Goal: Task Accomplishment & Management: Complete application form

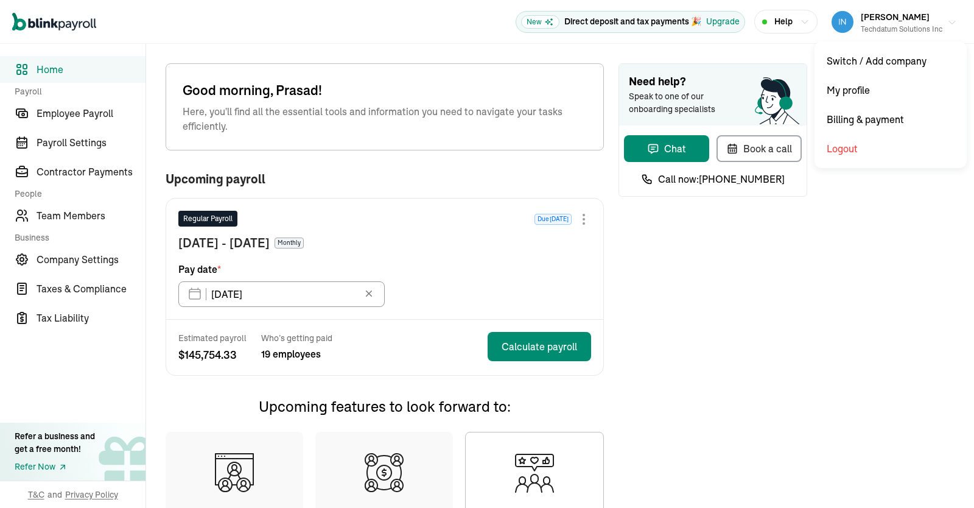
click at [949, 16] on button "[PERSON_NAME] Techdatum Solutions Inc" at bounding box center [893, 22] width 135 height 30
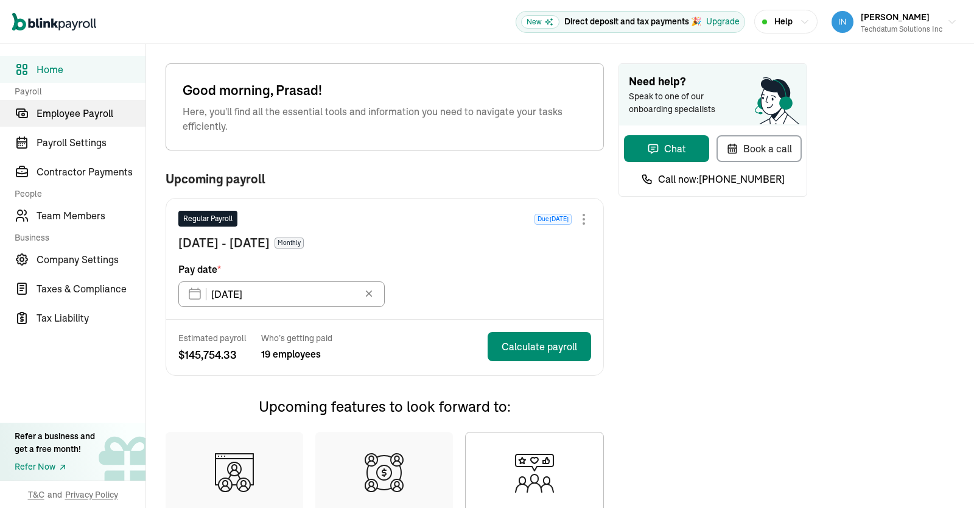
click at [78, 117] on span "Employee Payroll" at bounding box center [91, 113] width 109 height 15
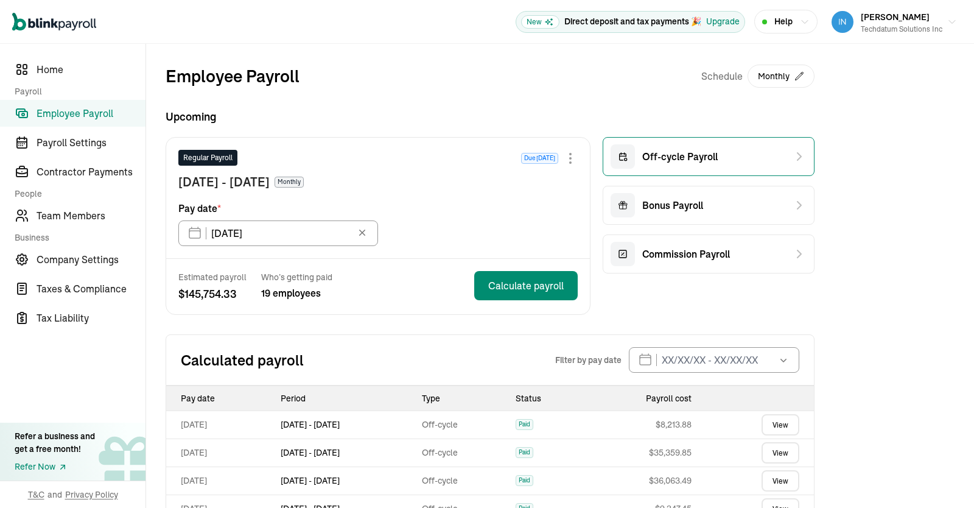
click at [730, 153] on div "Off-cycle Payroll" at bounding box center [708, 156] width 212 height 39
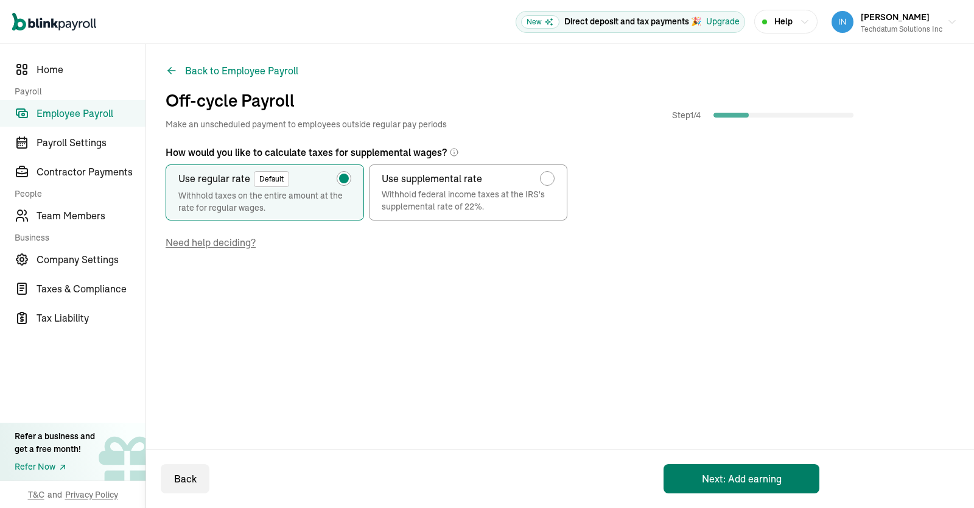
click at [732, 484] on button "Next: Add earning" at bounding box center [741, 478] width 156 height 29
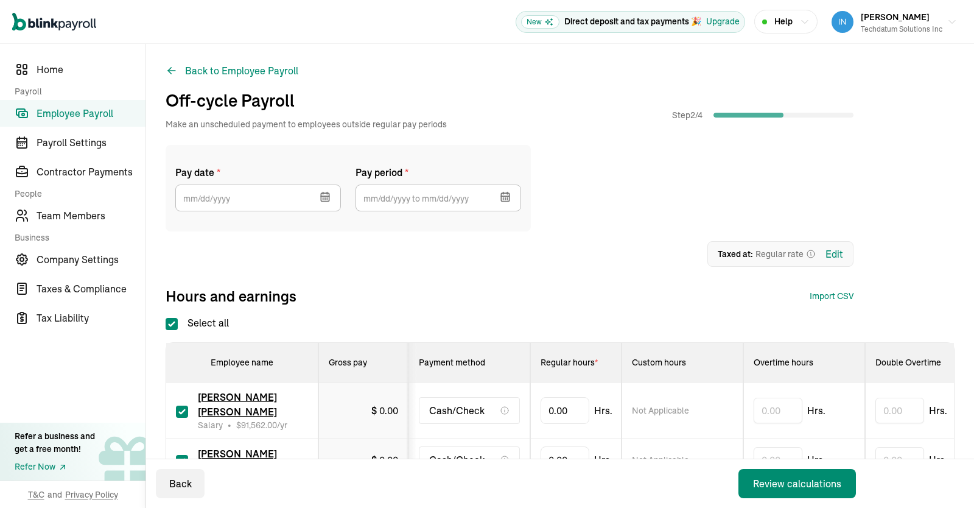
click at [325, 200] on icon "button" at bounding box center [325, 199] width 0 height 2
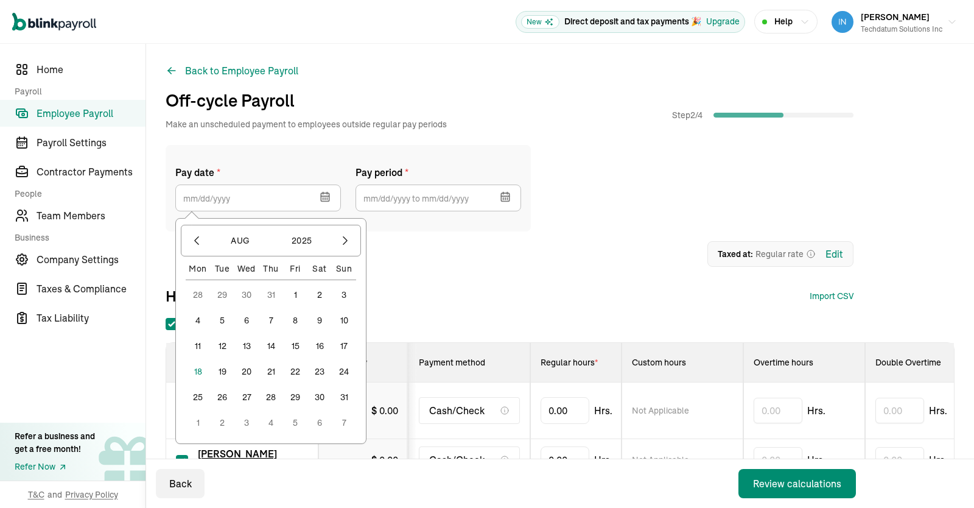
click at [325, 200] on icon "button" at bounding box center [325, 199] width 0 height 2
click at [197, 242] on icon "button" at bounding box center [197, 241] width 4 height 8
click at [225, 294] on button "1" at bounding box center [222, 294] width 24 height 24
click at [288, 202] on input "[DATE]" at bounding box center [258, 197] width 166 height 27
click at [194, 243] on icon "button" at bounding box center [196, 240] width 12 height 12
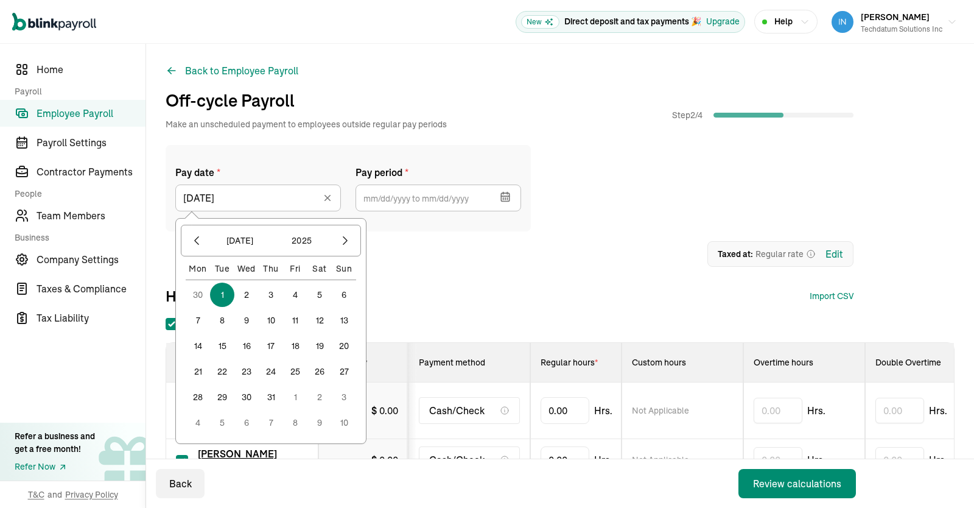
click at [274, 400] on button "31" at bounding box center [271, 397] width 24 height 24
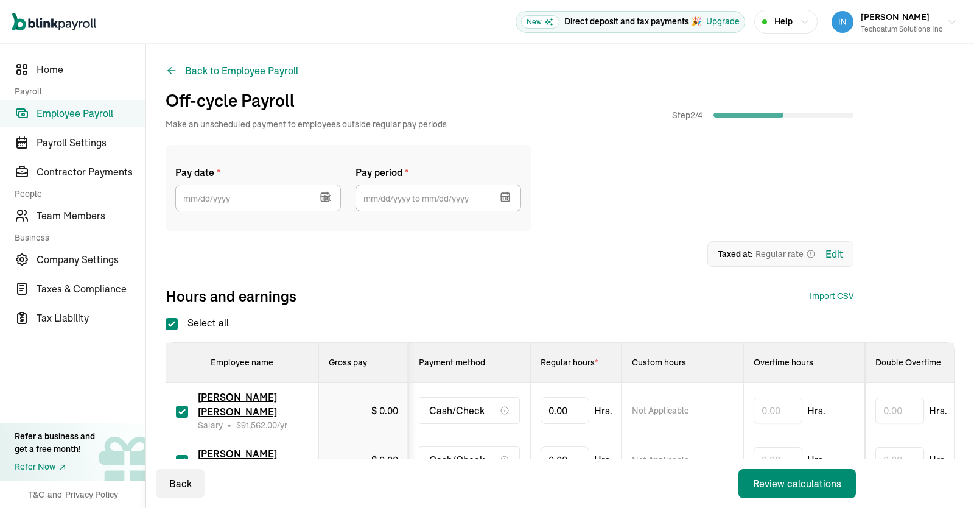
type input "[DATE]"
click at [514, 197] on button "button" at bounding box center [504, 196] width 34 height 32
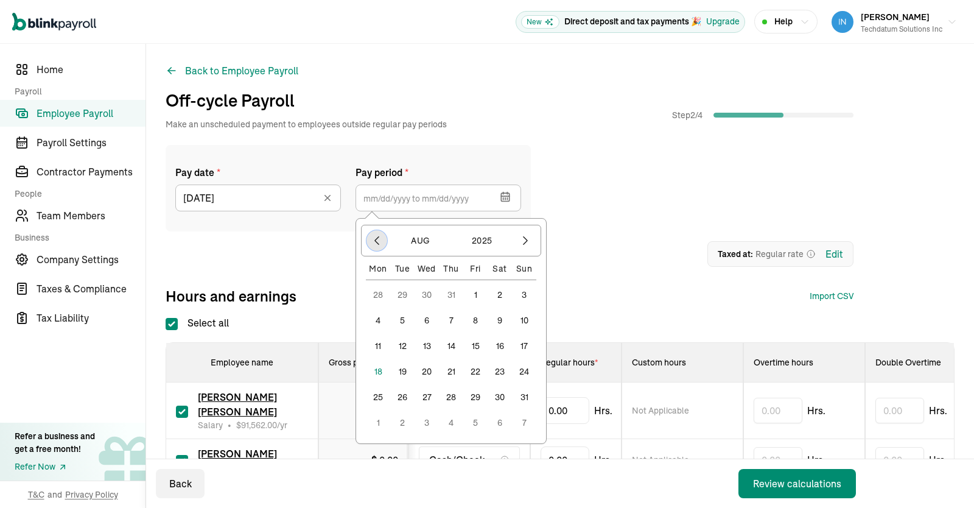
click at [380, 238] on icon "button" at bounding box center [377, 240] width 12 height 12
click at [403, 295] on button "1" at bounding box center [402, 294] width 24 height 24
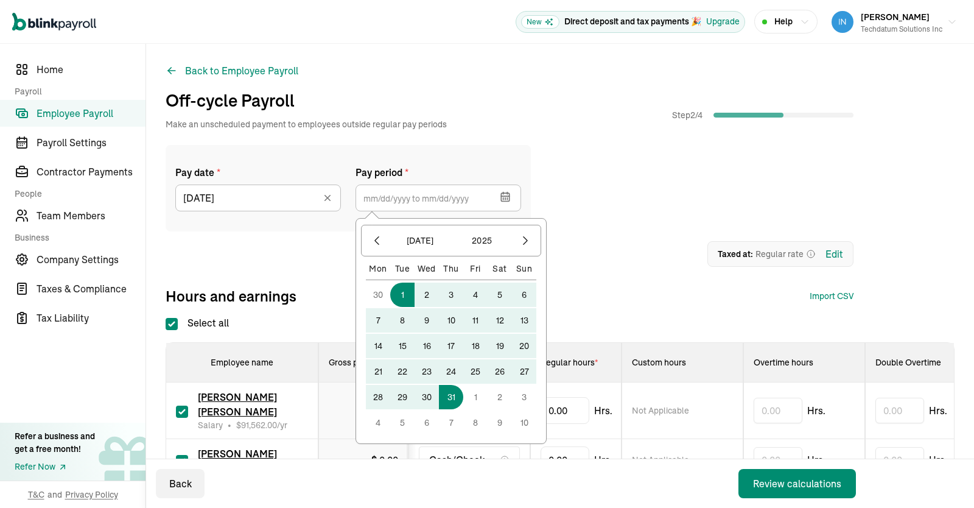
click at [455, 396] on button "31" at bounding box center [451, 397] width 24 height 24
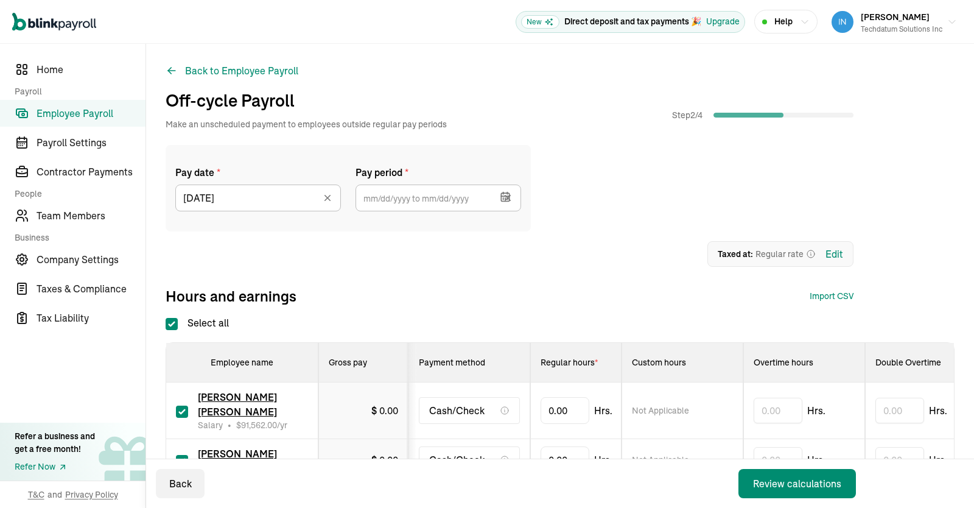
type input "[DATE] ~ [DATE]"
click at [573, 245] on div "1 Upload 2 Map Columns 3 Map Employees Drop your file here or Browse files Expe…" at bounding box center [510, 254] width 688 height 26
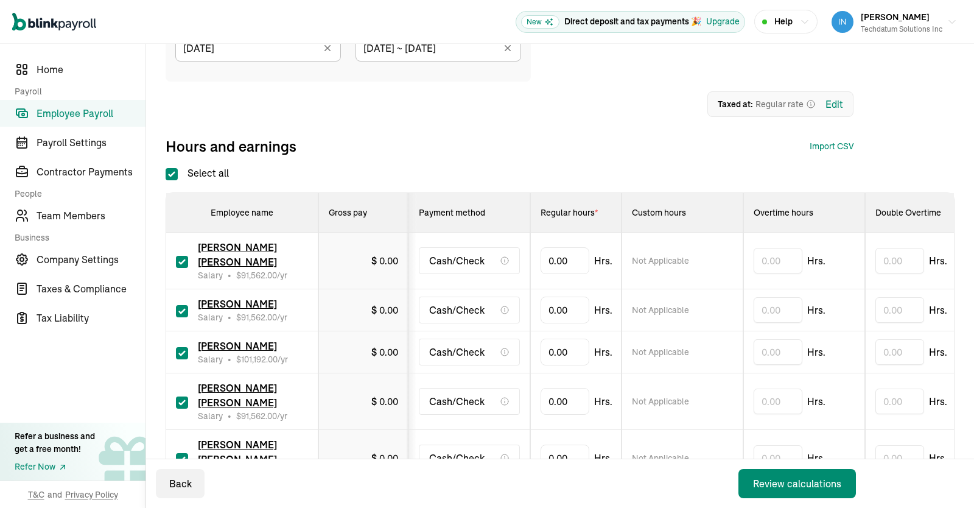
scroll to position [152, 0]
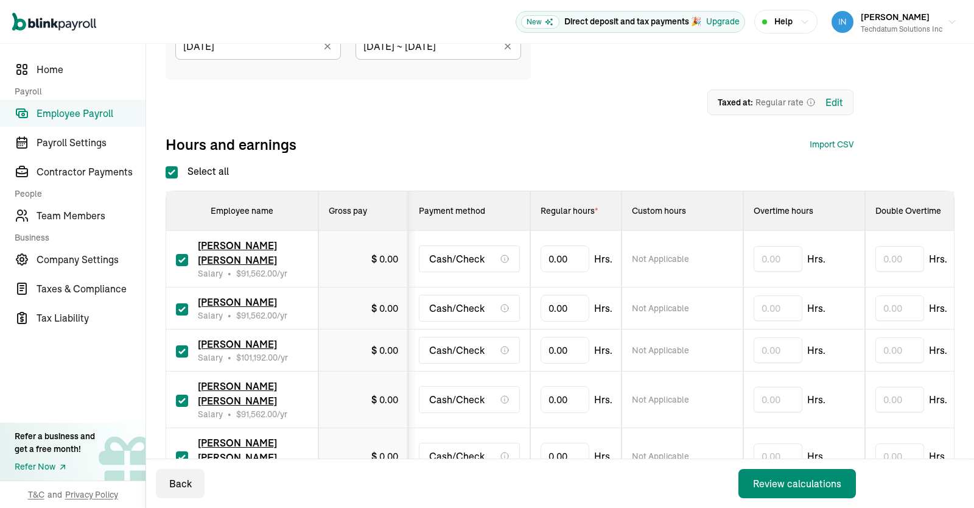
click at [171, 167] on input "Select all" at bounding box center [172, 172] width 12 height 12
checkbox input "false"
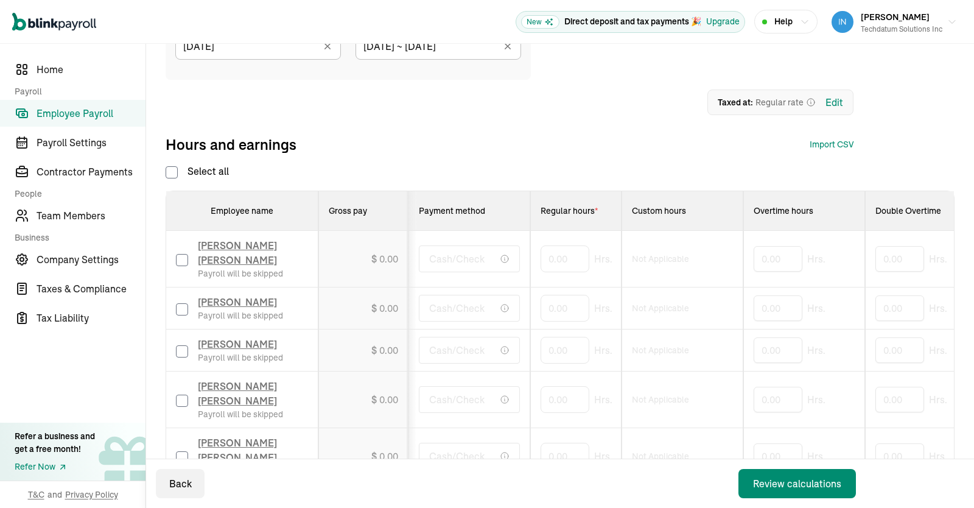
checkbox input "false"
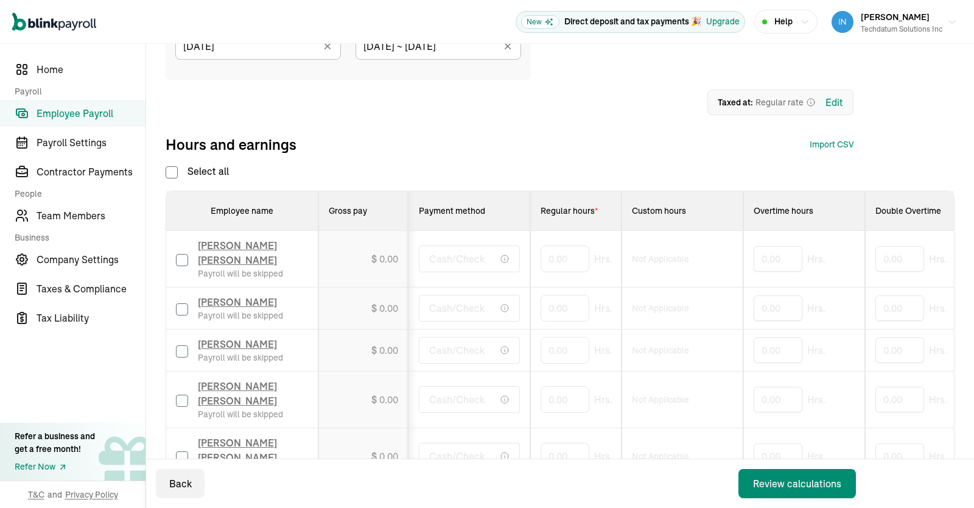
checkbox input "false"
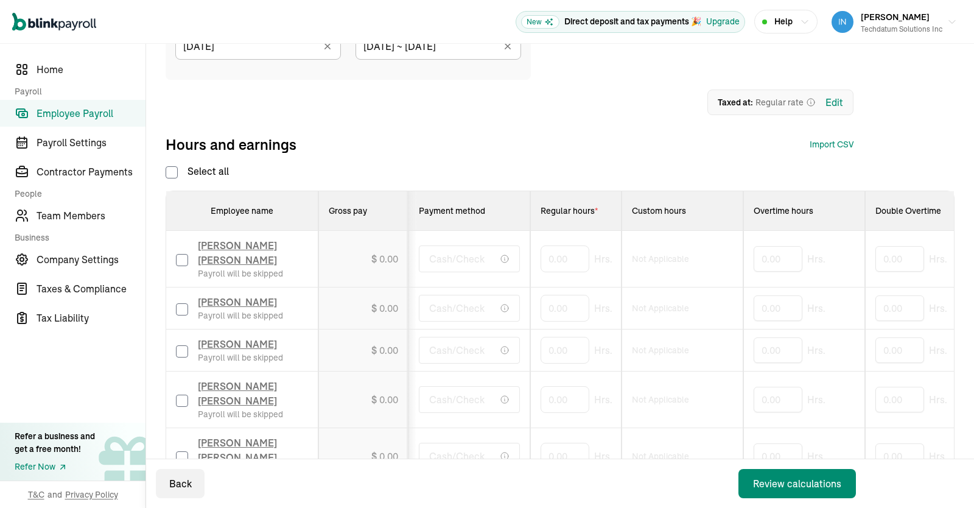
checkbox input "false"
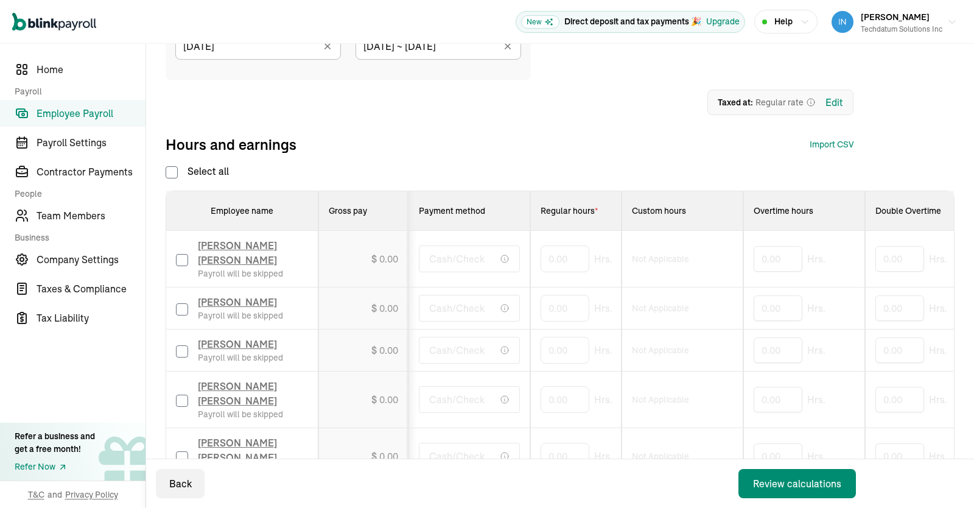
checkbox input "false"
click at [181, 357] on input "checkbox" at bounding box center [182, 351] width 12 height 12
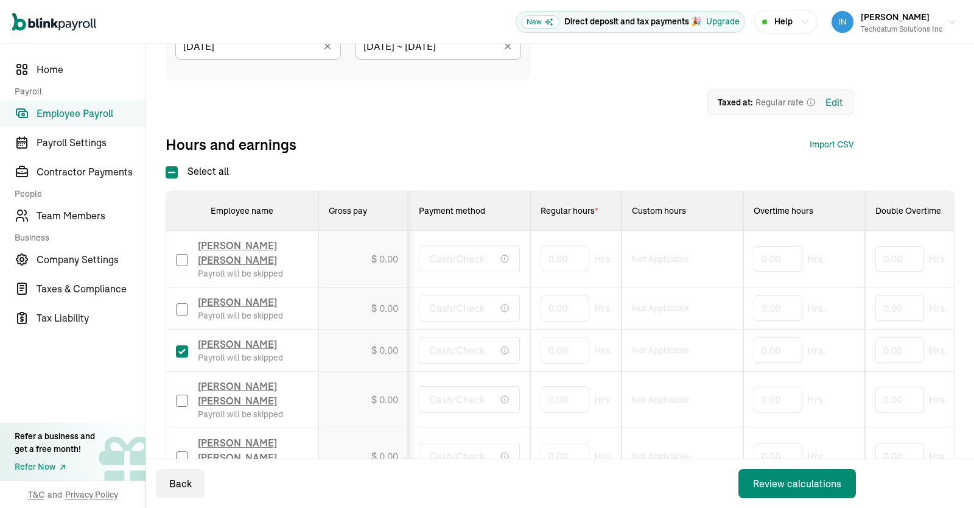
checkbox input "true"
click at [766, 359] on input "text" at bounding box center [777, 350] width 49 height 26
drag, startPoint x: 577, startPoint y: 354, endPoint x: 448, endPoint y: 355, distance: 128.4
drag, startPoint x: 565, startPoint y: 360, endPoint x: 506, endPoint y: 359, distance: 58.4
click at [540, 359] on input "0" at bounding box center [564, 350] width 49 height 26
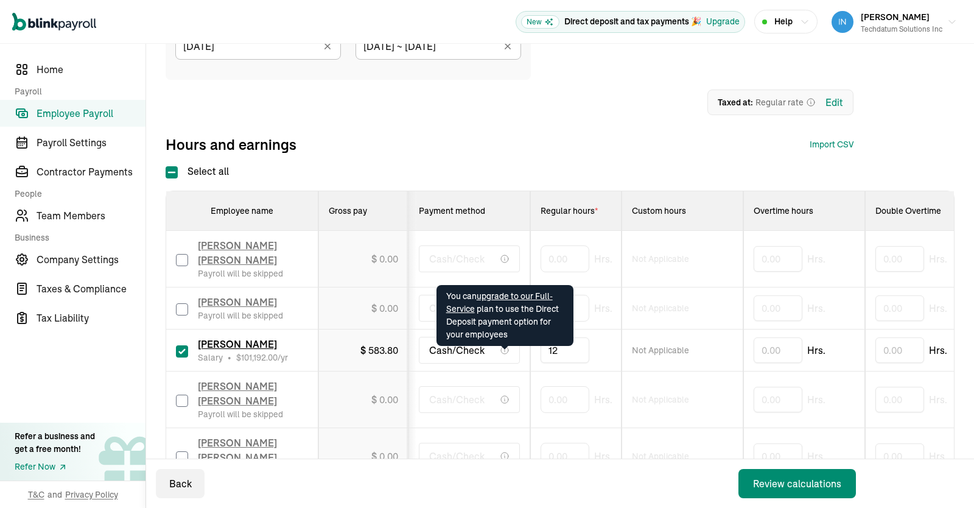
type input "120"
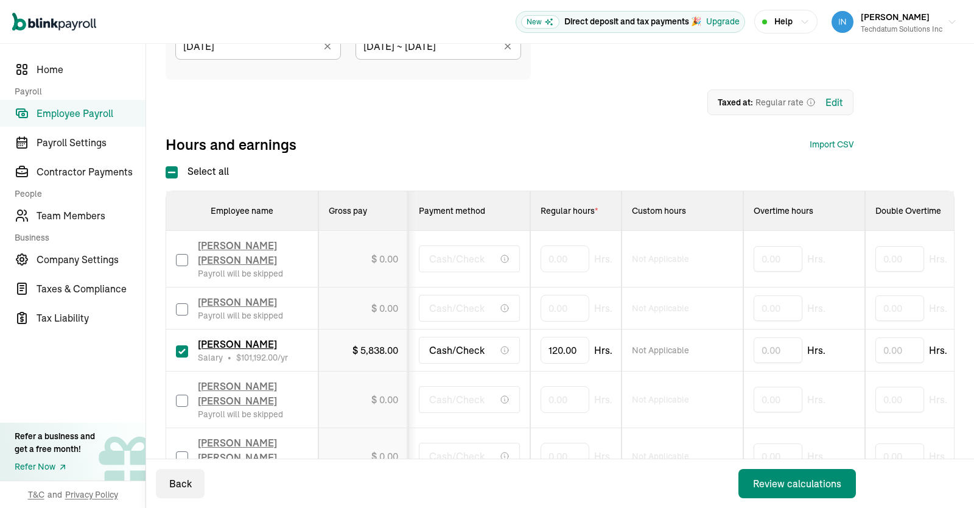
click at [808, 480] on div "Review calculations" at bounding box center [797, 483] width 88 height 15
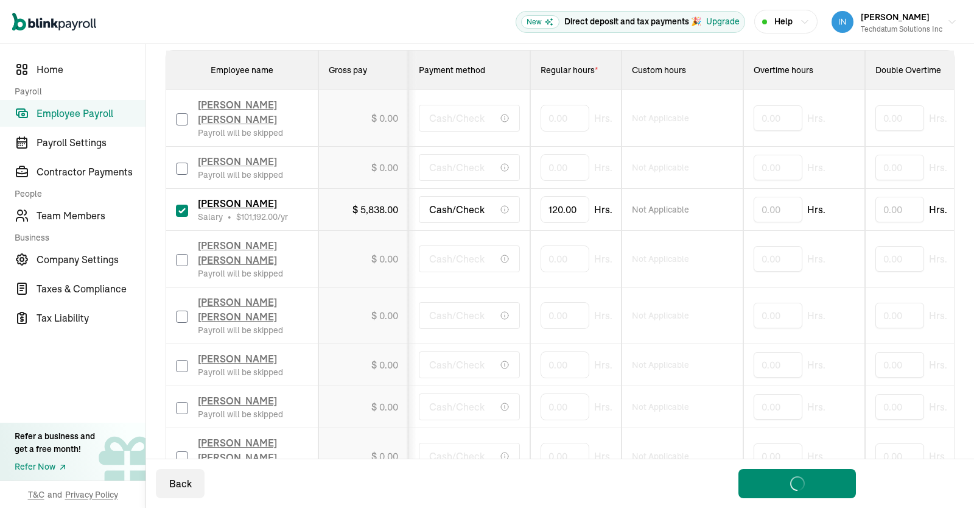
scroll to position [266, 0]
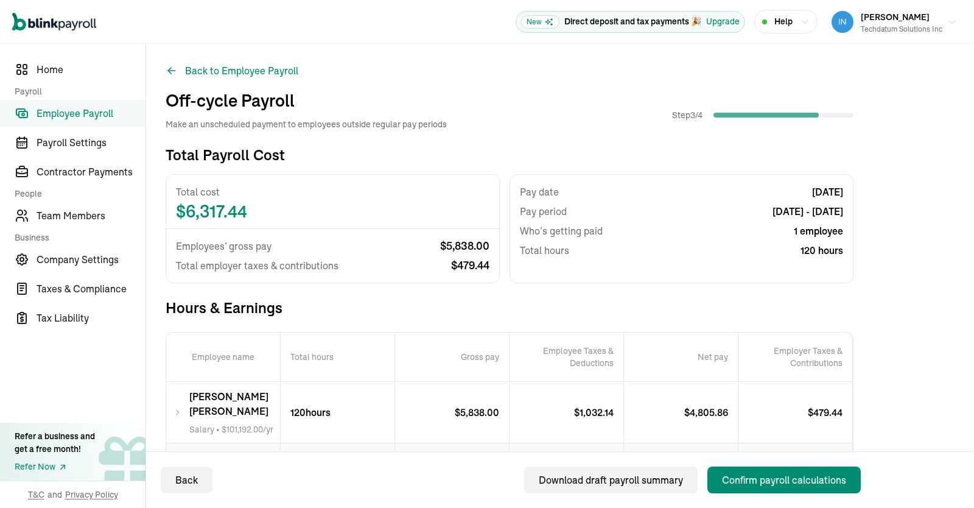
scroll to position [82, 0]
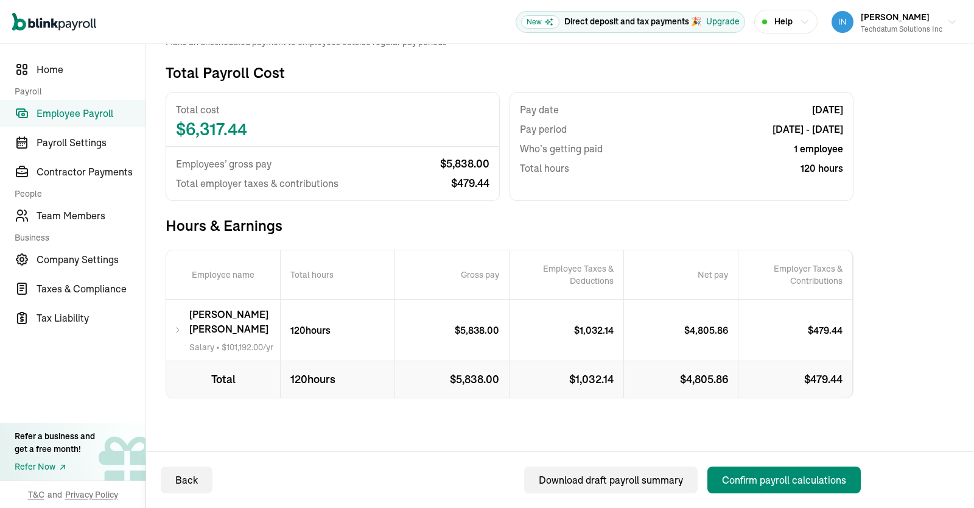
click at [175, 326] on icon at bounding box center [177, 330] width 9 height 15
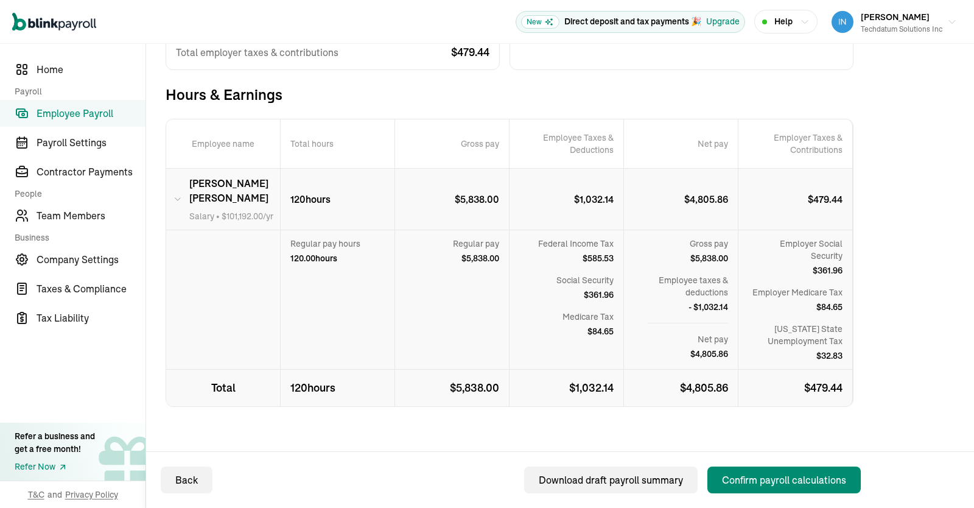
scroll to position [215, 0]
